Goal: Task Accomplishment & Management: Manage account settings

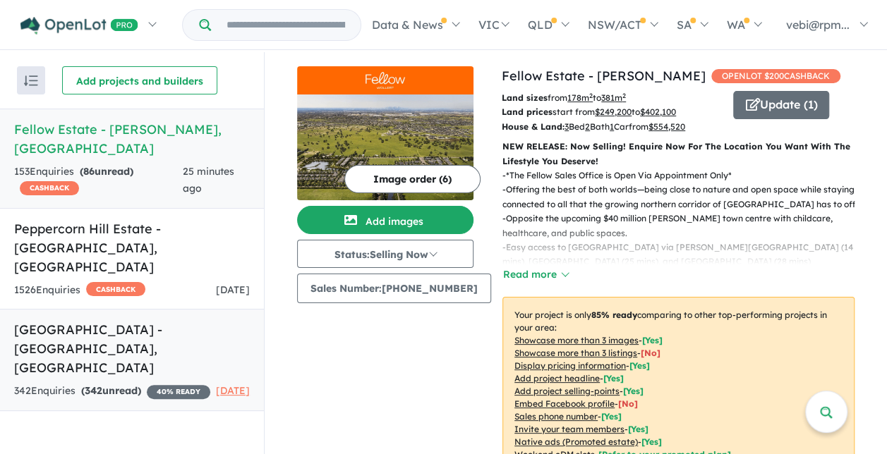
click at [171, 320] on h5 "Camden Place Estate - Strathtulloh , VIC" at bounding box center [132, 348] width 236 height 57
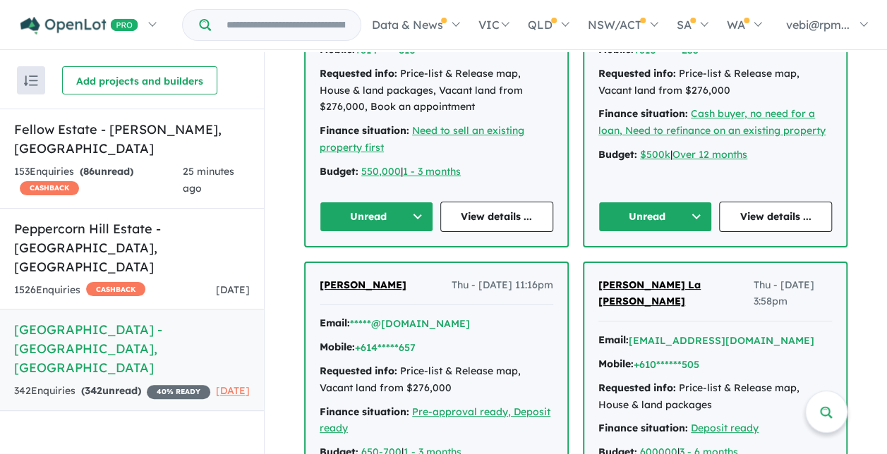
scroll to position [917, 0]
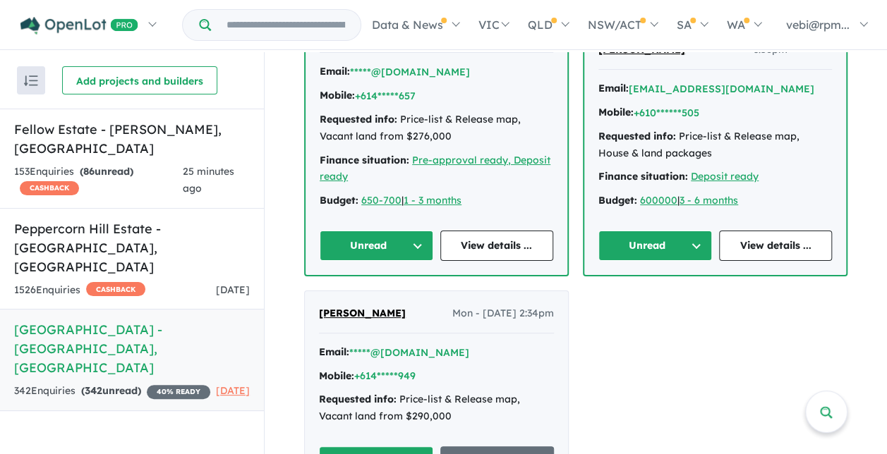
click at [397, 447] on button "Unread" at bounding box center [376, 462] width 114 height 30
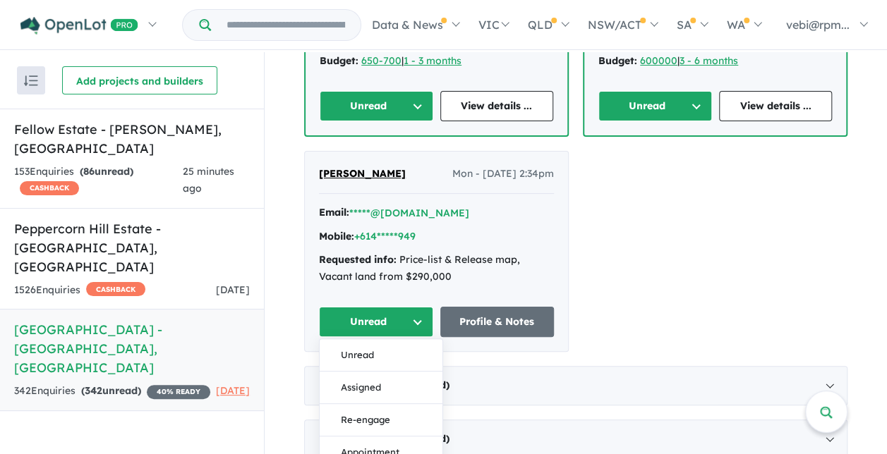
scroll to position [1058, 0]
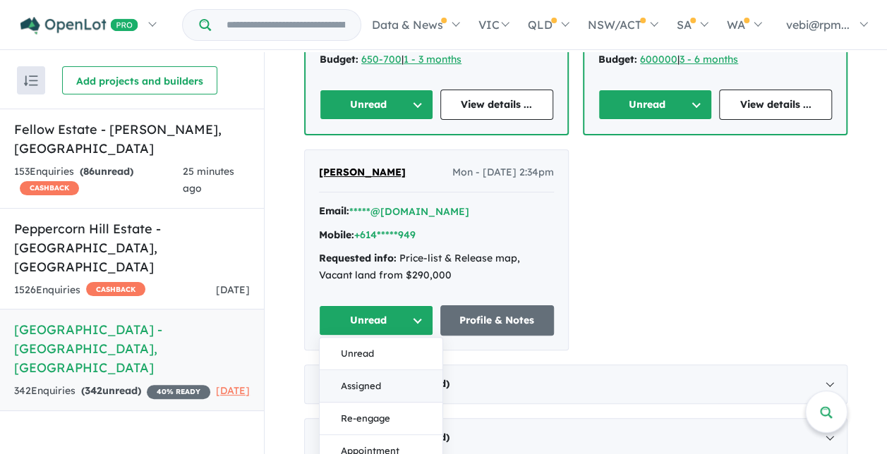
click at [389, 370] on button "Assigned" at bounding box center [381, 386] width 123 height 32
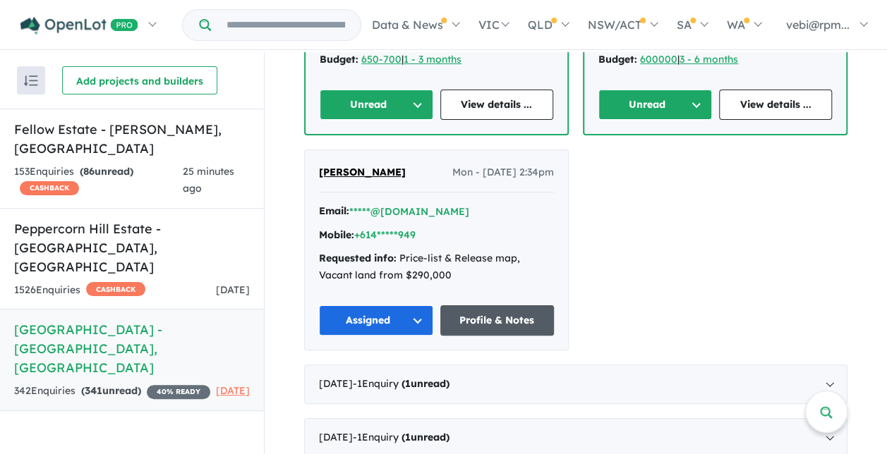
click at [505, 305] on link "Profile & Notes" at bounding box center [497, 320] width 114 height 30
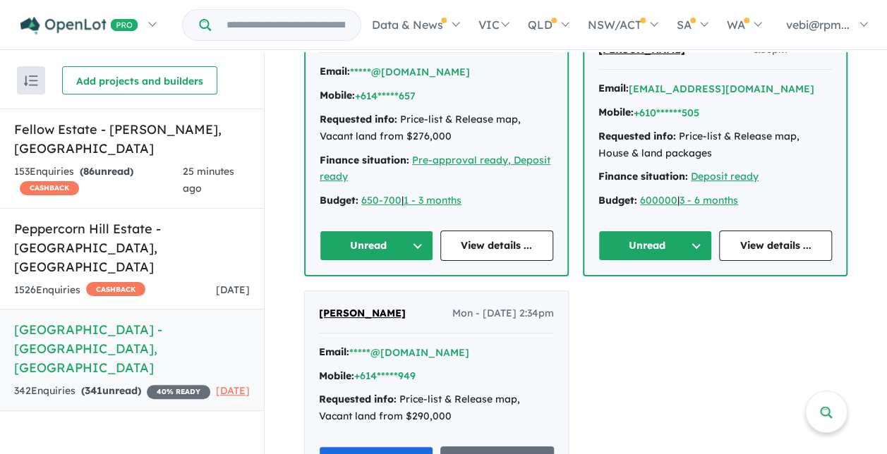
scroll to position [847, 0]
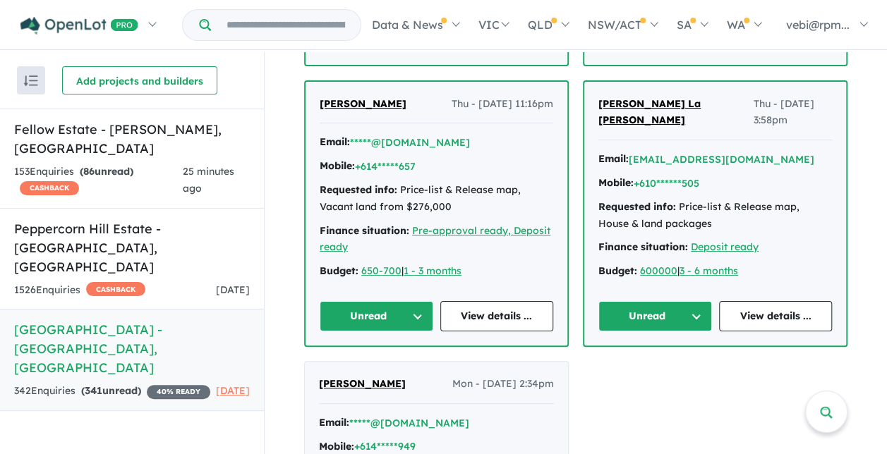
click at [690, 301] on button "Unread" at bounding box center [655, 316] width 114 height 30
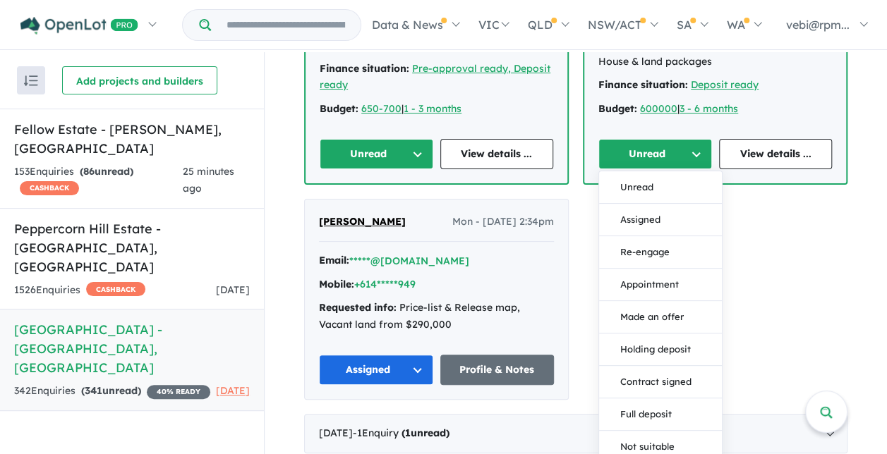
scroll to position [988, 0]
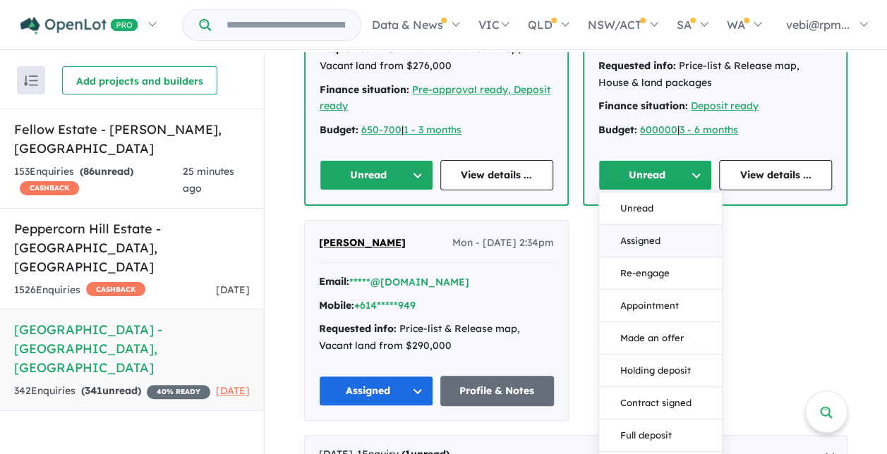
click at [655, 225] on button "Assigned" at bounding box center [660, 241] width 123 height 32
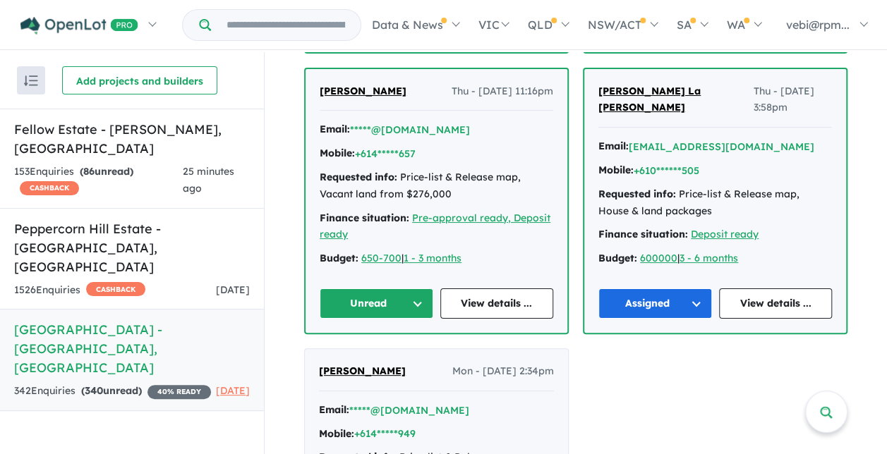
scroll to position [847, 0]
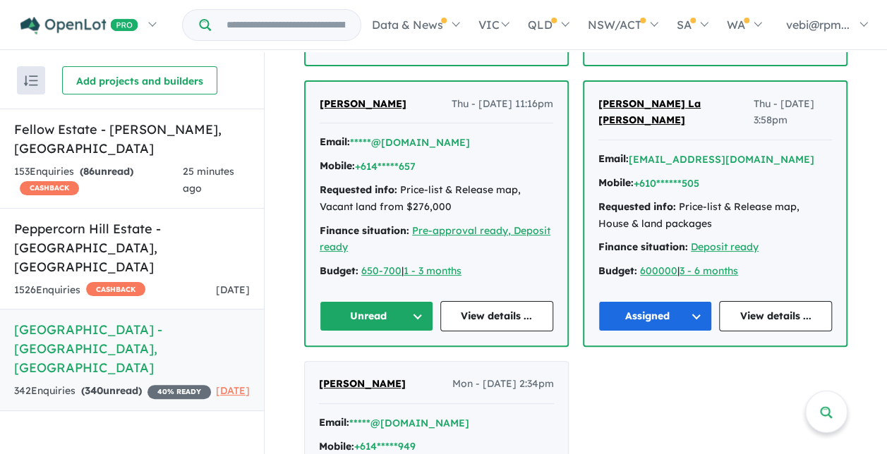
click at [384, 301] on button "Unread" at bounding box center [377, 316] width 114 height 30
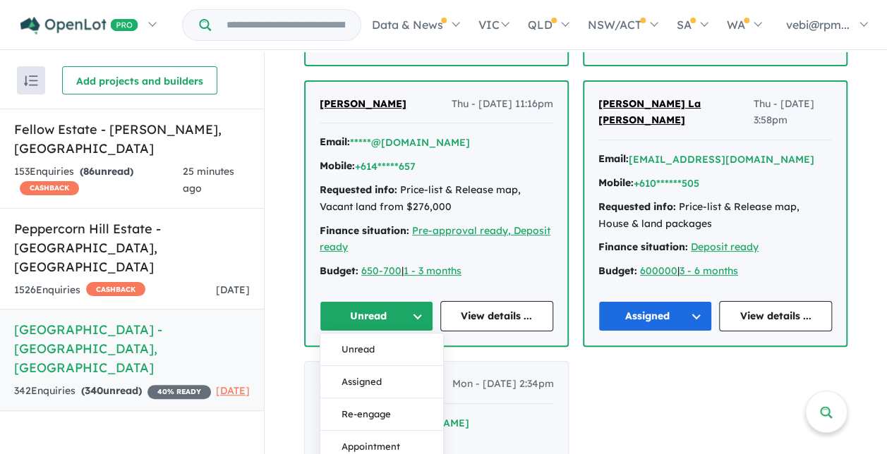
click at [389, 366] on button "Assigned" at bounding box center [381, 382] width 123 height 32
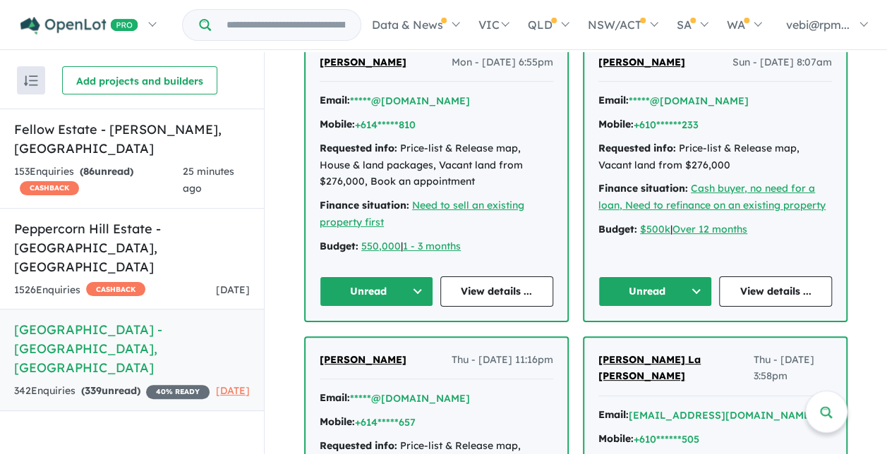
scroll to position [564, 0]
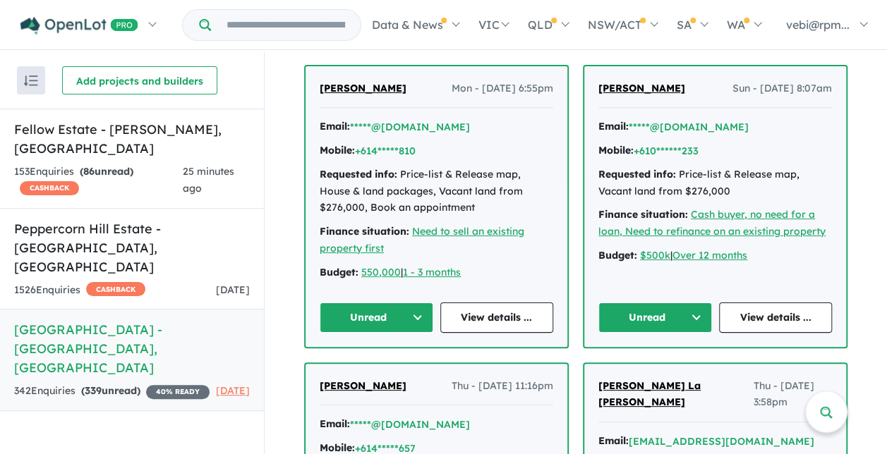
click at [690, 303] on button "Unread" at bounding box center [655, 318] width 114 height 30
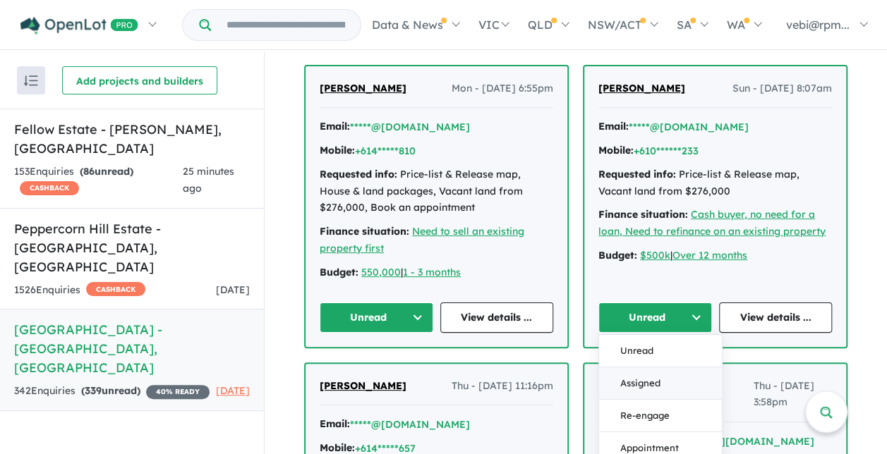
click at [665, 367] on button "Assigned" at bounding box center [660, 383] width 123 height 32
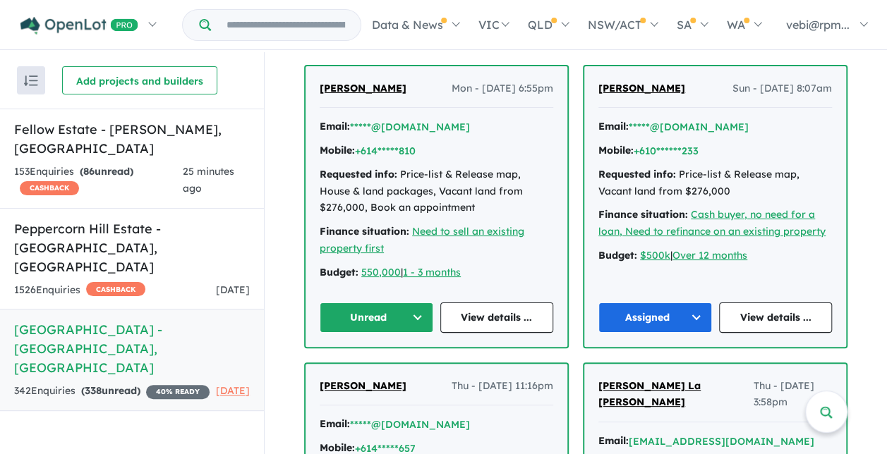
click at [408, 303] on button "Unread" at bounding box center [377, 318] width 114 height 30
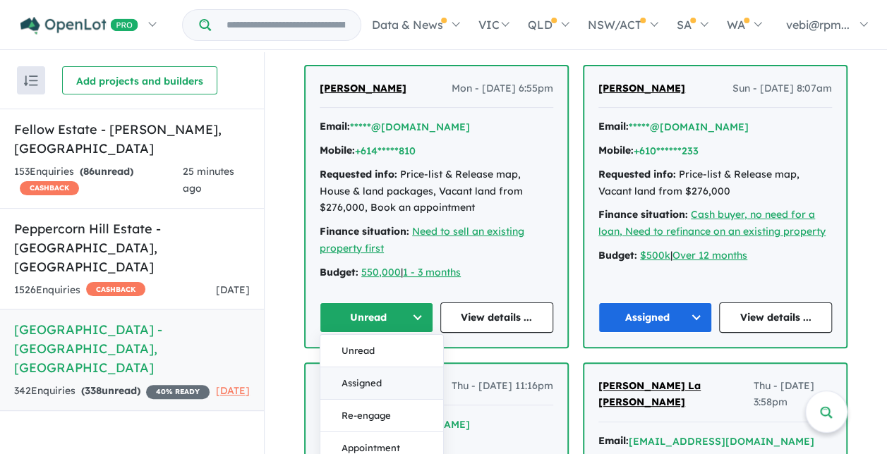
click at [391, 367] on button "Assigned" at bounding box center [381, 383] width 123 height 32
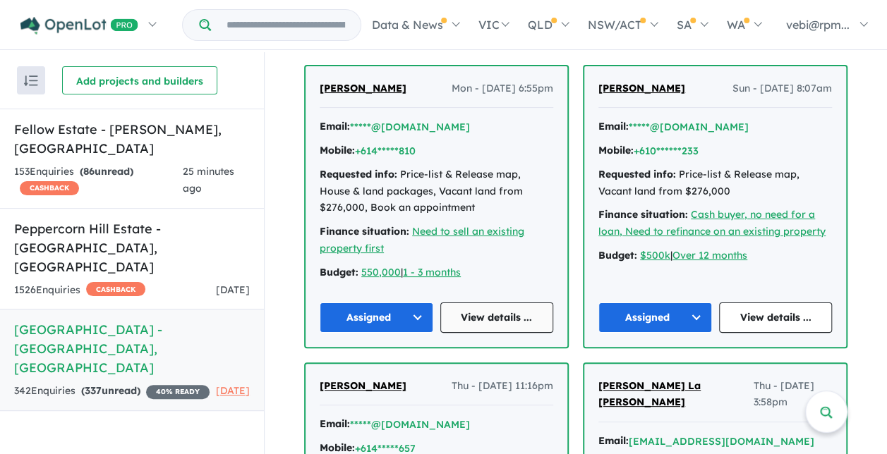
click at [500, 303] on link "View details ..." at bounding box center [497, 318] width 114 height 30
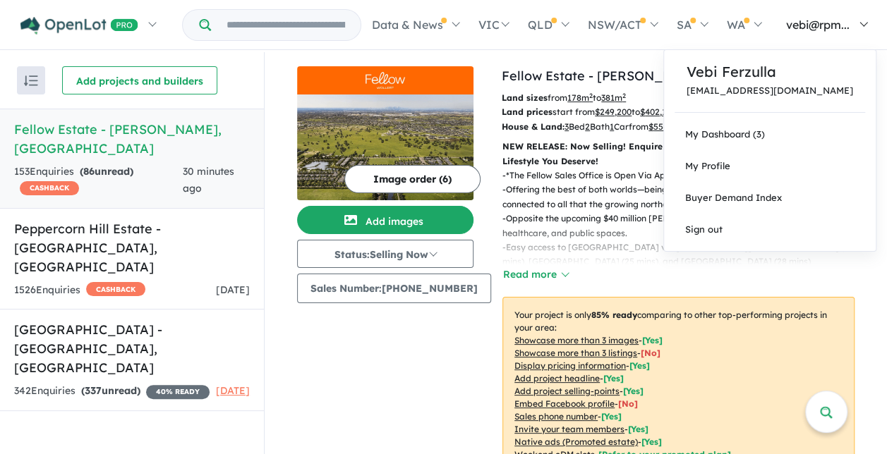
click at [862, 20] on link "vebi@rpm..." at bounding box center [823, 24] width 106 height 49
click at [823, 126] on link "My Dashboard (3)" at bounding box center [770, 135] width 212 height 32
